Goal: Task Accomplishment & Management: Complete application form

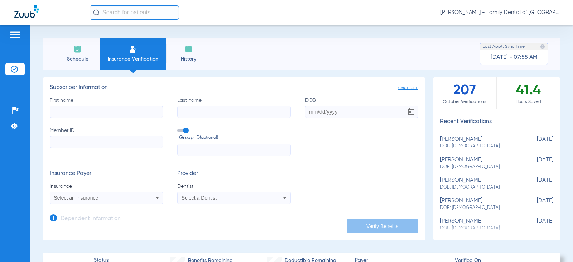
click at [86, 132] on label "Member ID" at bounding box center [106, 141] width 113 height 29
click at [86, 136] on input "Member ID" at bounding box center [106, 142] width 113 height 12
click at [453, 140] on div "[PERSON_NAME] DOB: [DEMOGRAPHIC_DATA]" at bounding box center [478, 142] width 77 height 13
type input "Uri"
type input "Kuyoro"
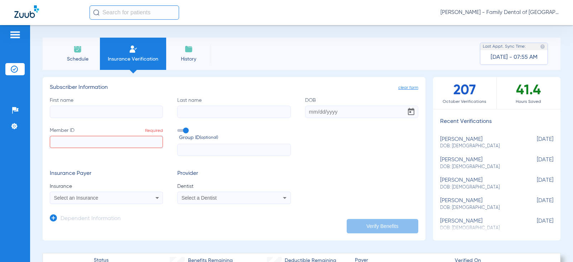
type input "[DATE]"
type input "926979661"
type input "397485"
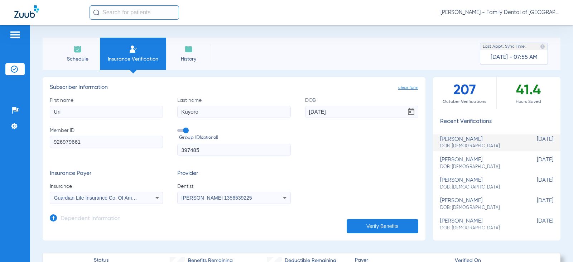
click at [377, 223] on button "Verify Benefits" at bounding box center [383, 226] width 72 height 14
click at [75, 59] on span "Schedule" at bounding box center [78, 59] width 34 height 7
